Goal: Information Seeking & Learning: Check status

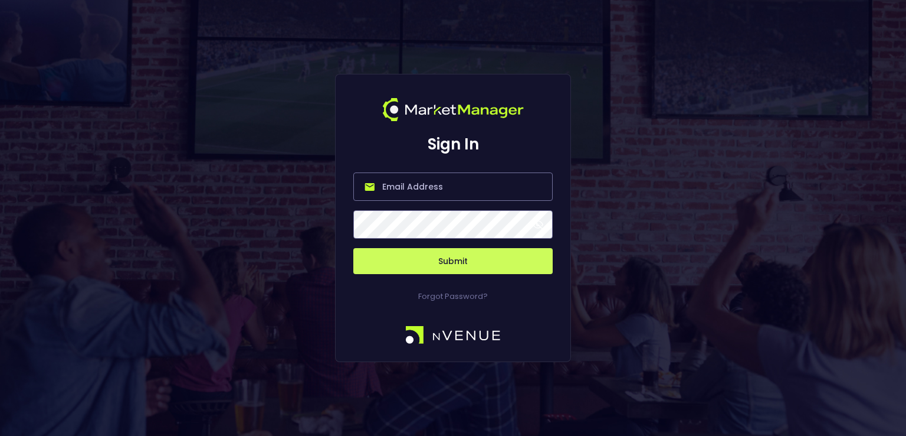
type input "[PERSON_NAME][EMAIL_ADDRESS][DOMAIN_NAME]"
click at [465, 263] on button "Submit" at bounding box center [452, 261] width 199 height 26
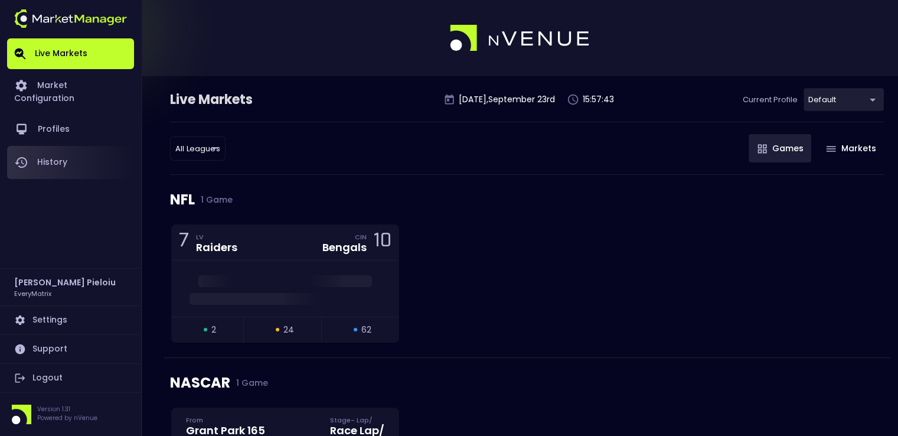
click at [48, 153] on link "History" at bounding box center [70, 162] width 127 height 33
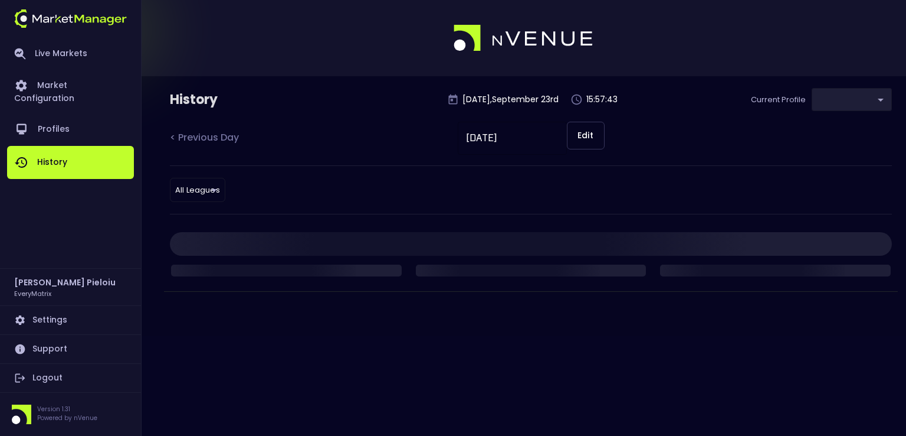
type input "41a1a02b-08cb-4a84-b265-6477bb6fe087"
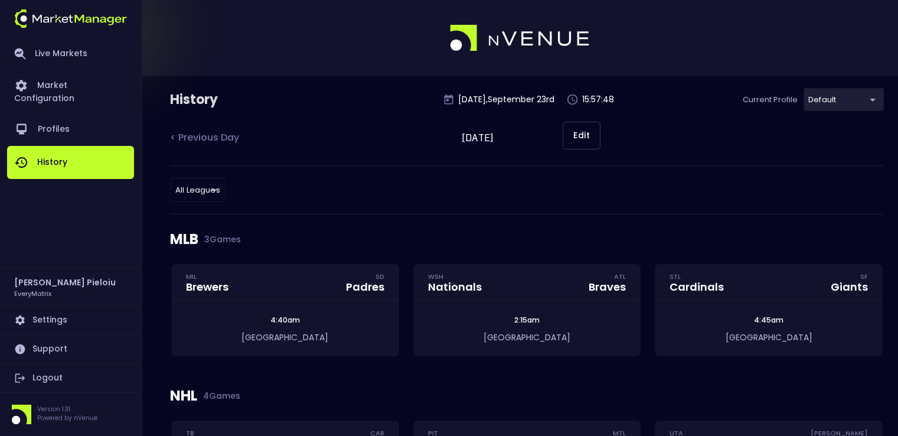
click at [185, 235] on div "MLB 3 Games" at bounding box center [526, 239] width 713 height 50
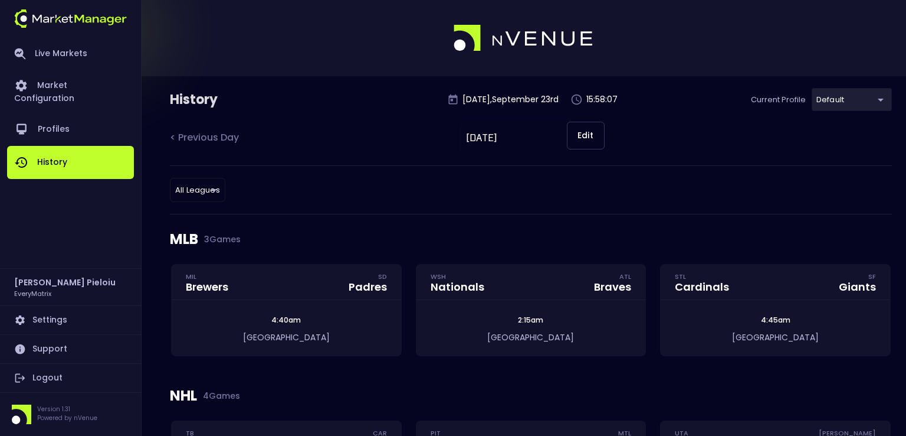
click at [204, 189] on body "Live Markets Market Configuration Profiles History [PERSON_NAME] EveryMatrix Se…" at bounding box center [453, 417] width 906 height 835
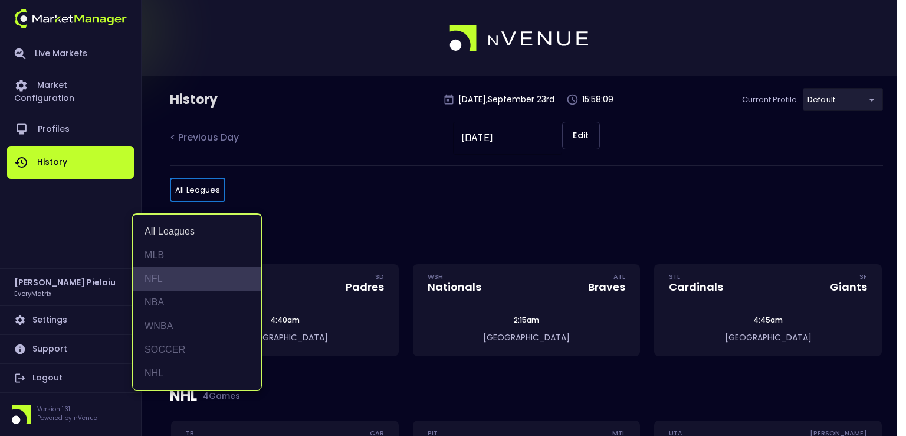
click at [162, 275] on li "NFL" at bounding box center [197, 279] width 129 height 24
type input "NFL"
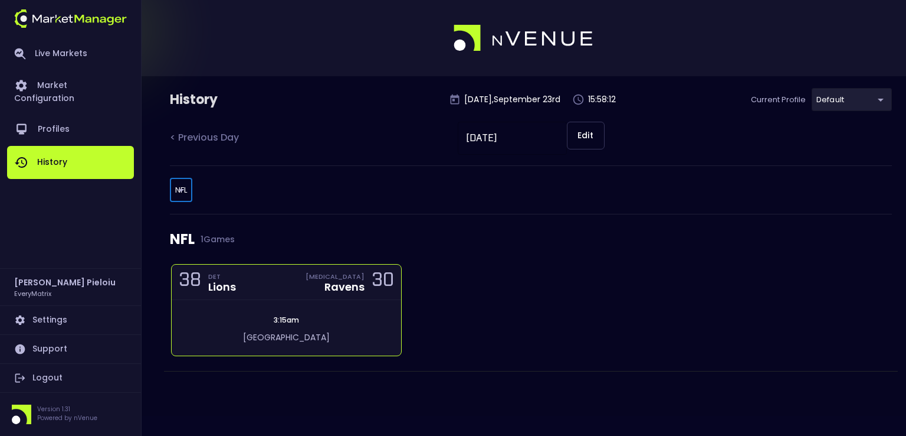
click at [326, 307] on div "3:15am [GEOGRAPHIC_DATA]" at bounding box center [287, 327] width 230 height 55
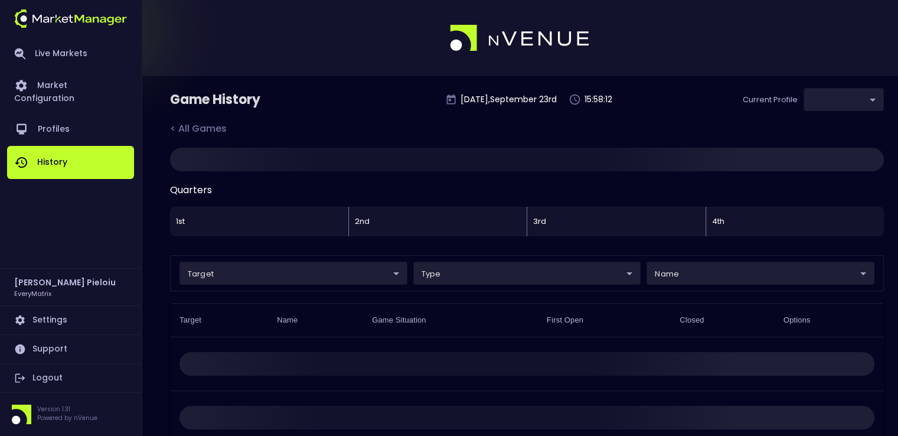
type input "41a1a02b-08cb-4a84-b265-6477bb6fe087"
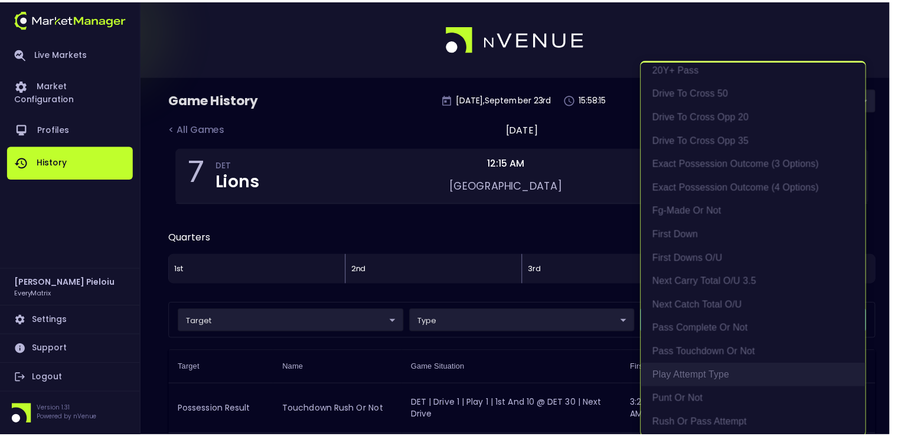
scroll to position [177, 0]
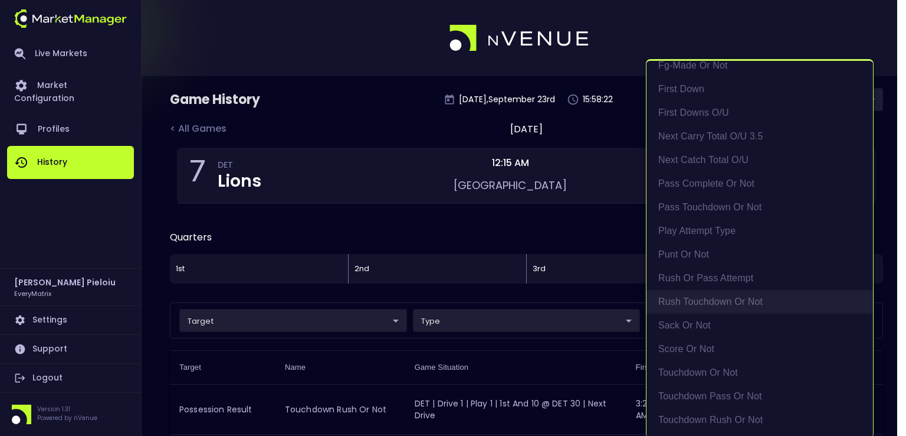
click at [701, 300] on li "rush touchdown or not" at bounding box center [760, 302] width 227 height 24
type input "rush touchdown or not"
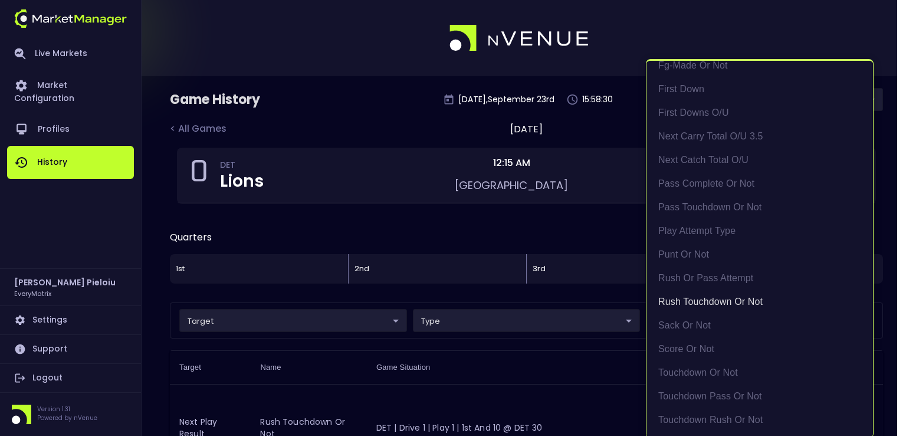
click at [515, 234] on div at bounding box center [453, 218] width 906 height 436
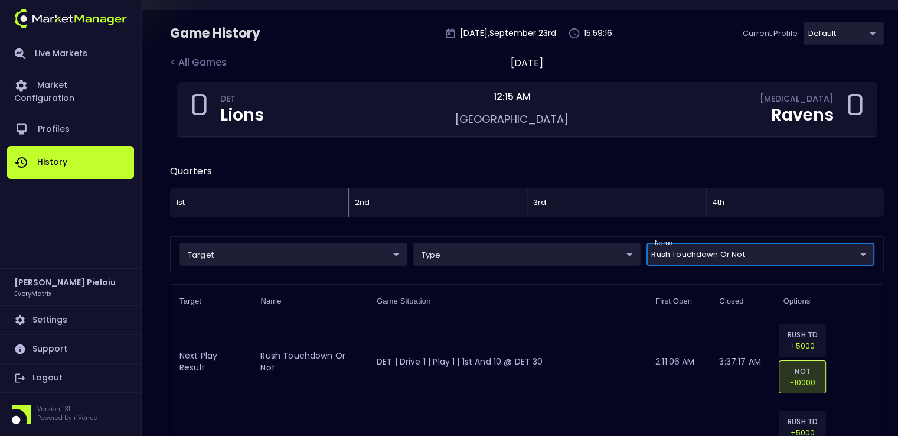
scroll to position [0, 0]
